Goal: Task Accomplishment & Management: Complete application form

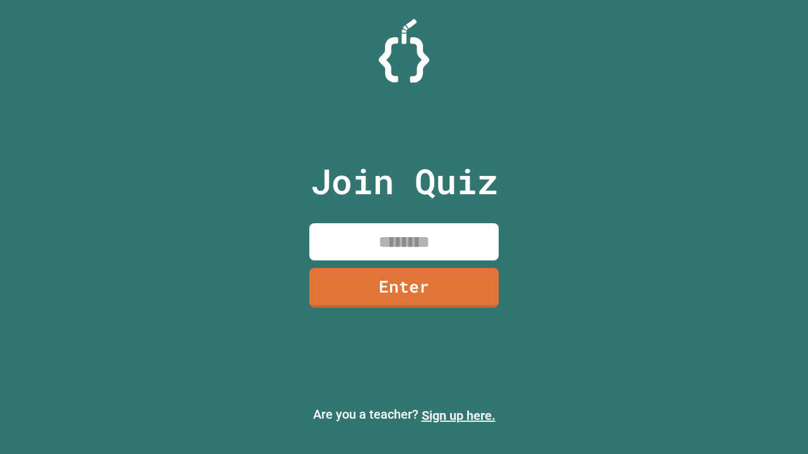
click at [458, 416] on link "Sign up here." at bounding box center [458, 415] width 74 height 15
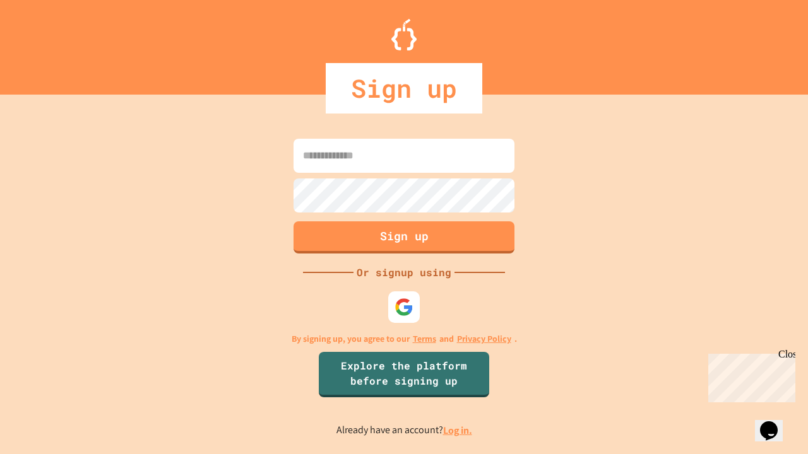
click at [458, 430] on link "Log in." at bounding box center [457, 430] width 29 height 13
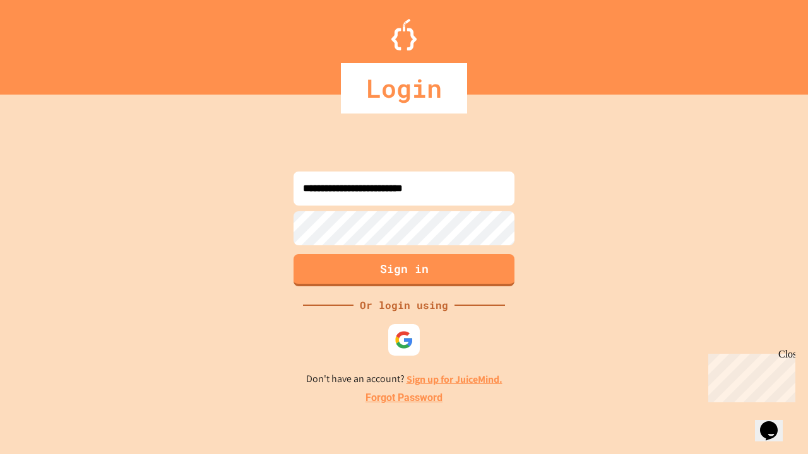
type input "**********"
